Goal: Information Seeking & Learning: Understand process/instructions

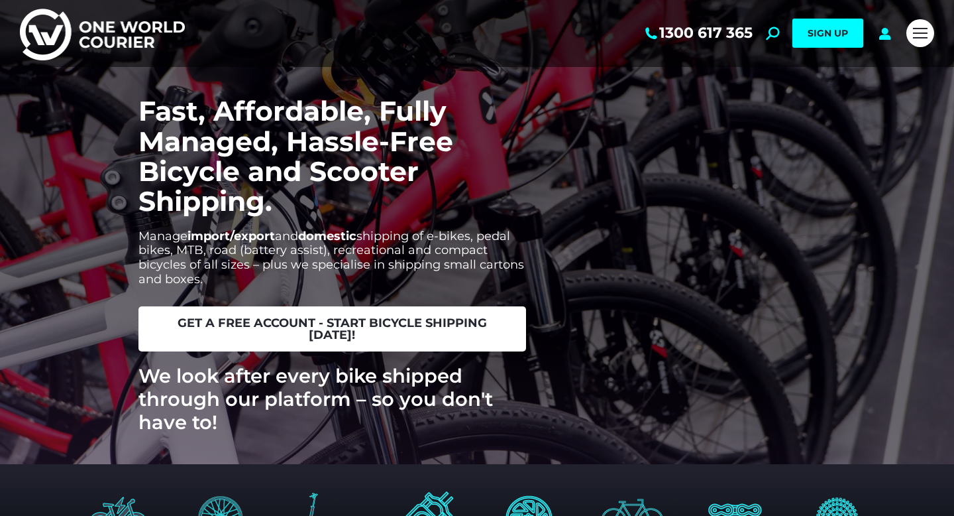
click at [427, 333] on span "get a free account - start bicycle shipping [DATE]!" at bounding box center [332, 329] width 356 height 24
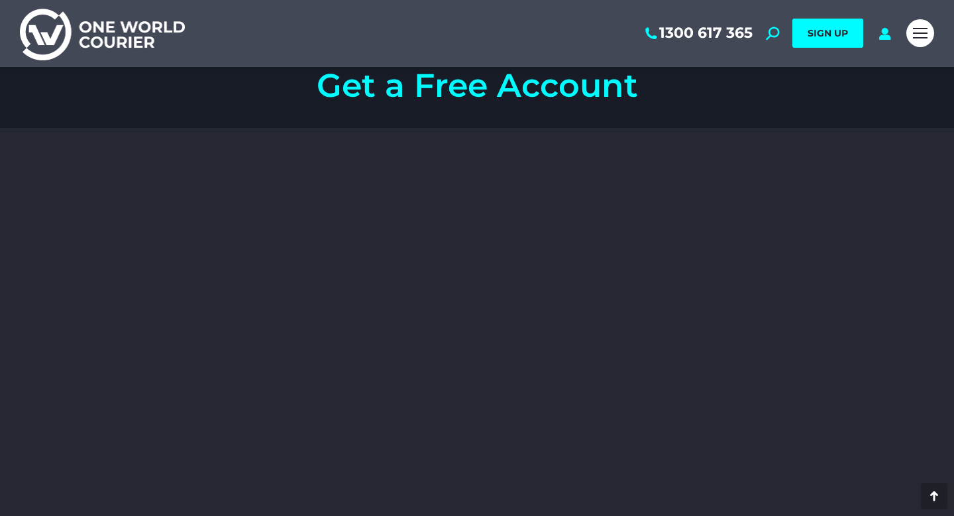
scroll to position [1942, 0]
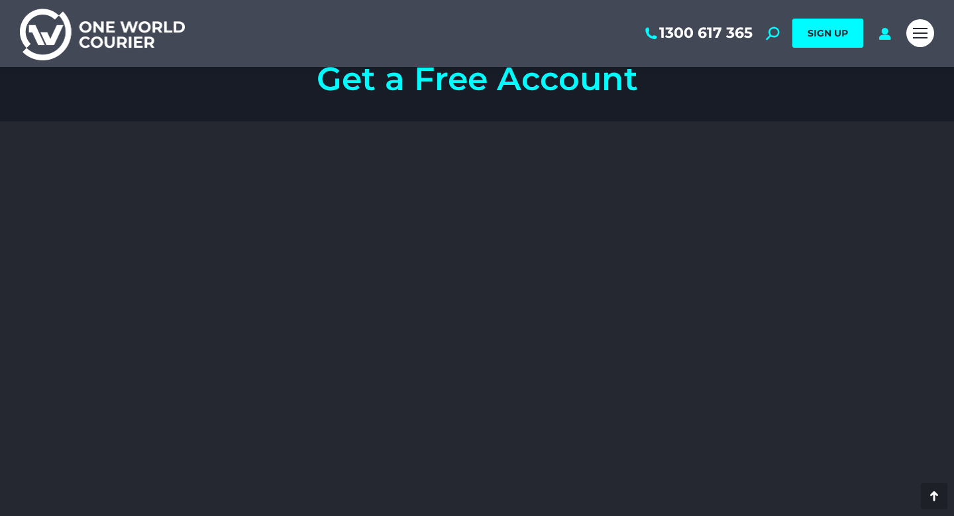
click at [915, 50] on div at bounding box center [921, 33] width 28 height 67
click at [924, 28] on div "Mobile menu icon" at bounding box center [920, 33] width 15 height 11
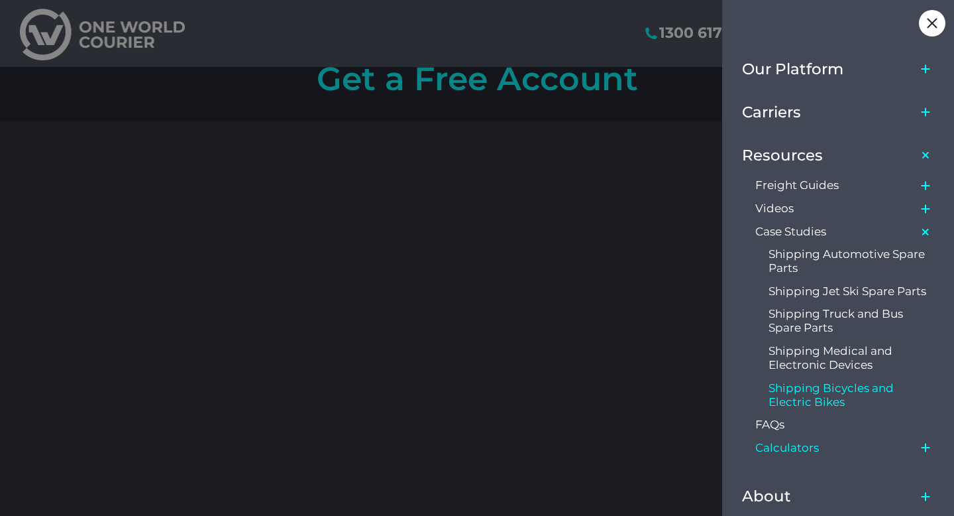
click at [775, 450] on span "Calculators" at bounding box center [788, 448] width 64 height 14
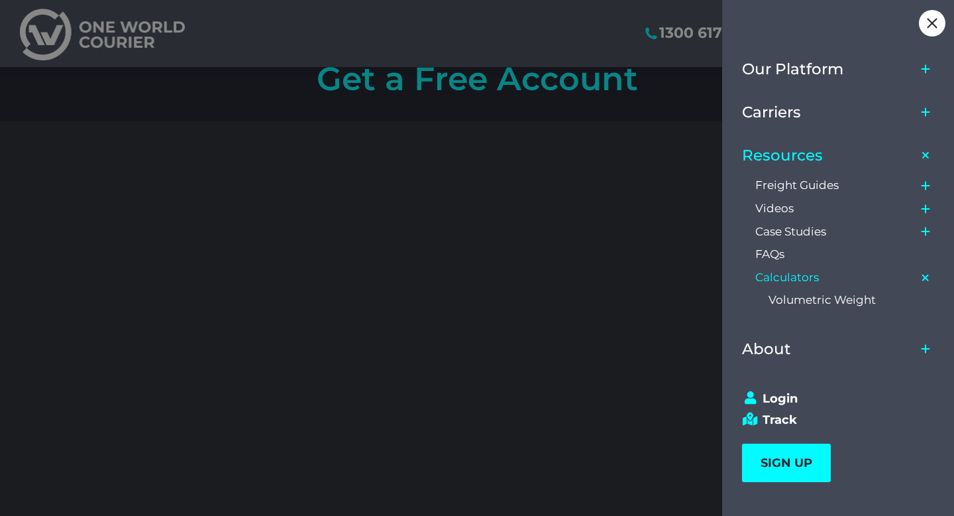
click at [581, 172] on div at bounding box center [477, 258] width 954 height 516
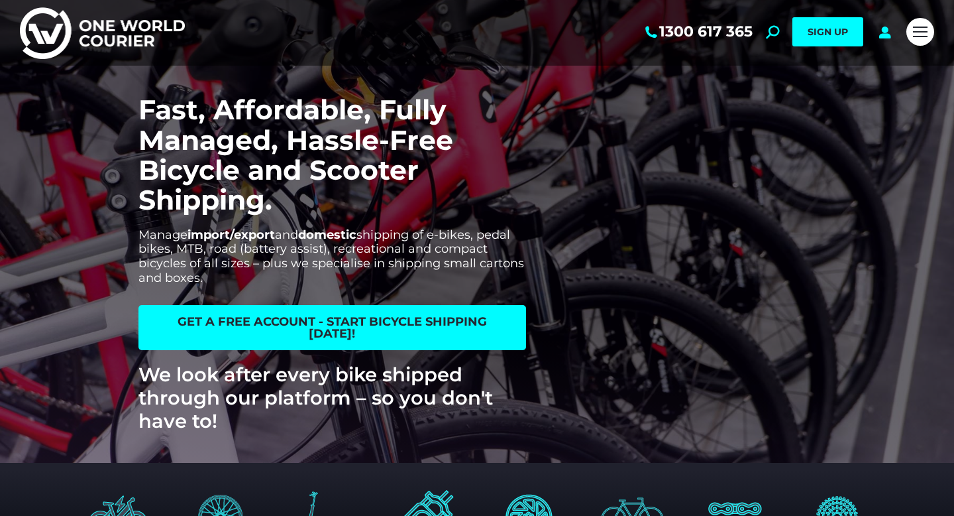
scroll to position [0, 0]
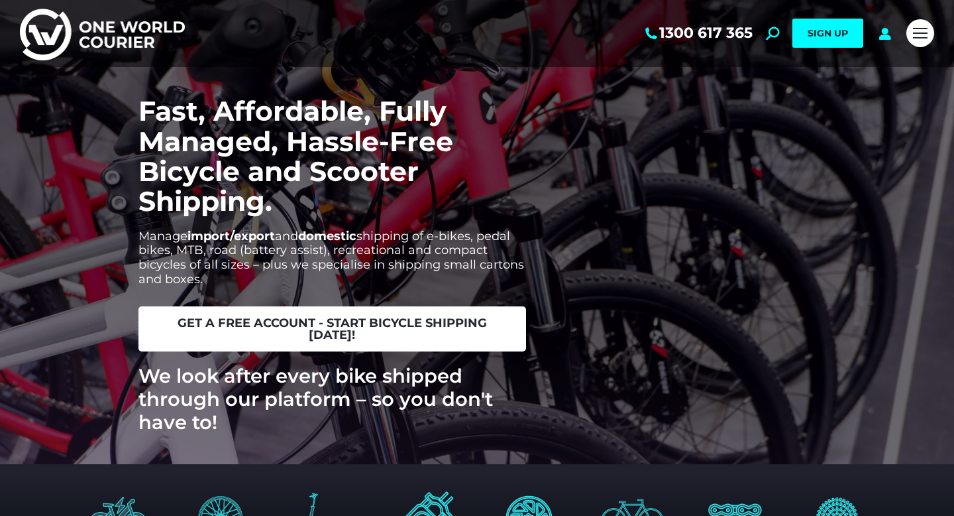
click at [493, 319] on span "get a free account - start bicycle shipping [DATE]!" at bounding box center [332, 329] width 356 height 24
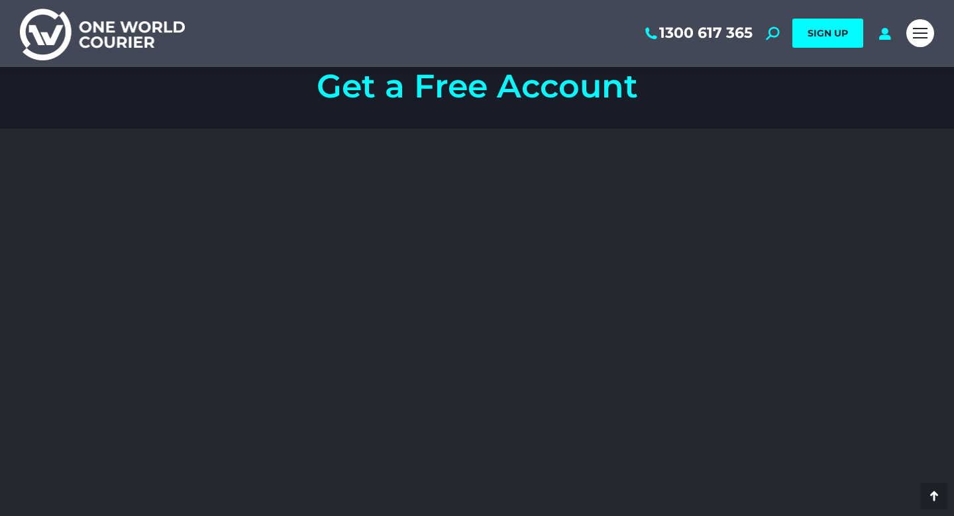
click at [238, 363] on section at bounding box center [477, 404] width 862 height 551
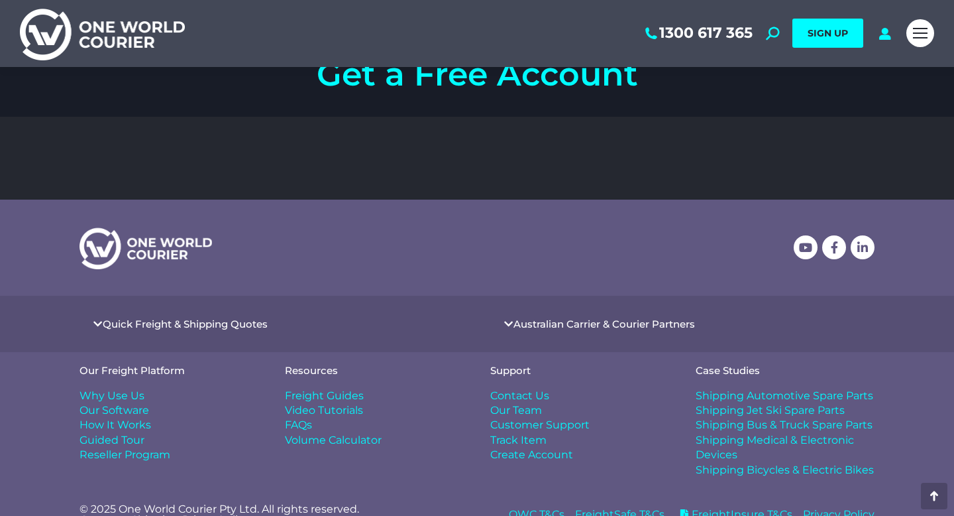
scroll to position [1969, 0]
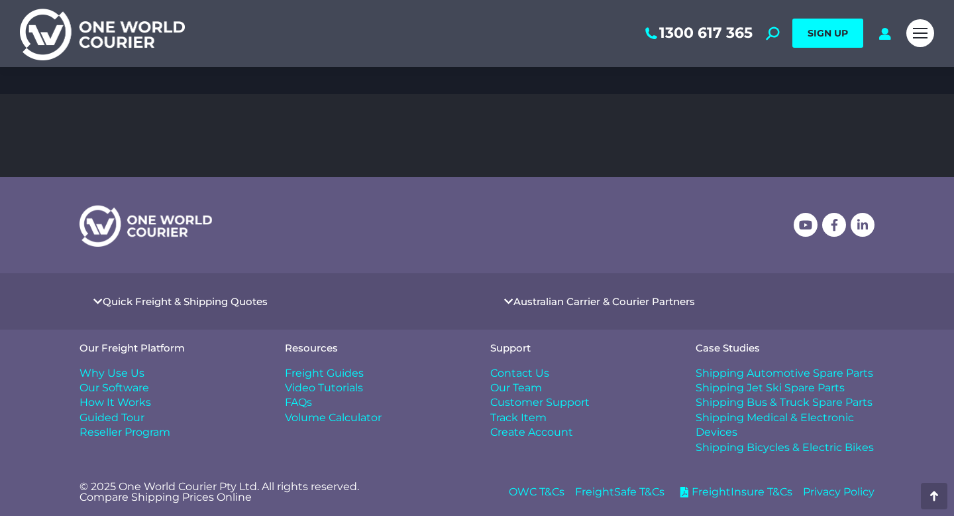
click at [304, 372] on span "Freight Guides" at bounding box center [324, 373] width 79 height 15
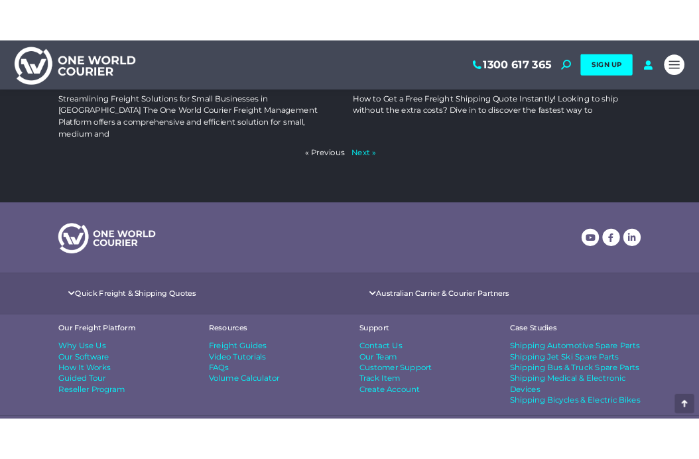
scroll to position [928, 0]
